Goal: Navigation & Orientation: Understand site structure

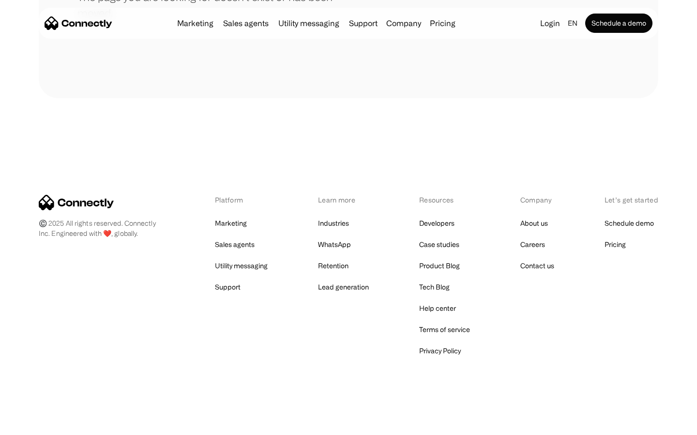
scroll to position [177, 0]
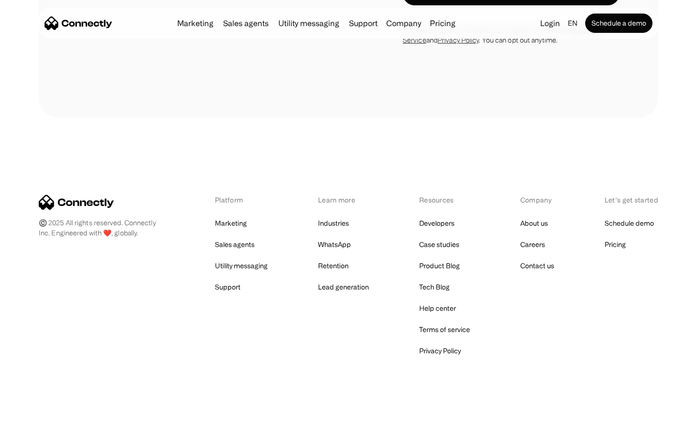
scroll to position [3796, 0]
